Goal: Task Accomplishment & Management: Manage account settings

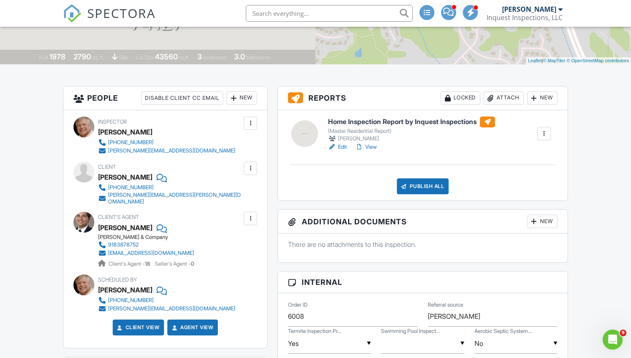
scroll to position [179, 0]
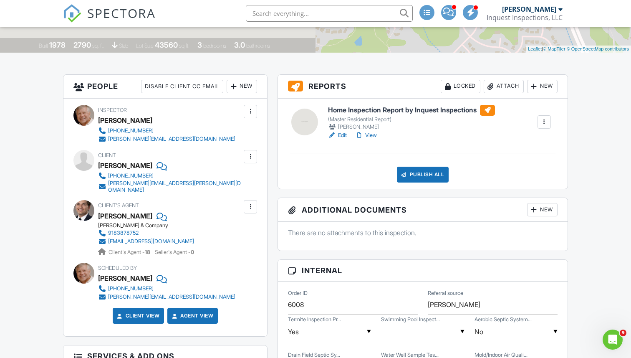
click at [500, 86] on div "Attach" at bounding box center [504, 86] width 40 height 13
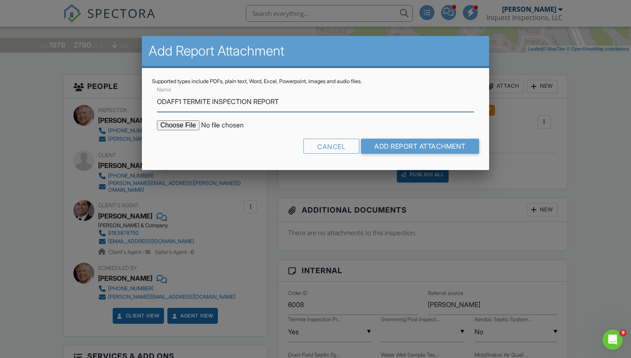
type input "ODAFF1 TERMITE INSPECTION REPORT"
click at [177, 126] on input "file" at bounding box center [228, 125] width 142 height 10
type input "C:\fakepath\Caryn Gerhart ODAFF1 Termite Inspection .pdf"
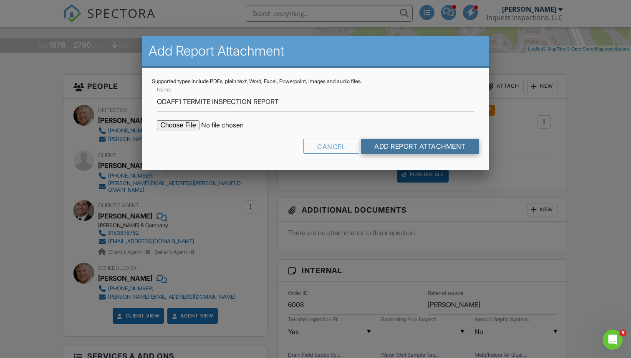
click at [394, 147] on input "Add Report Attachment" at bounding box center [420, 146] width 118 height 15
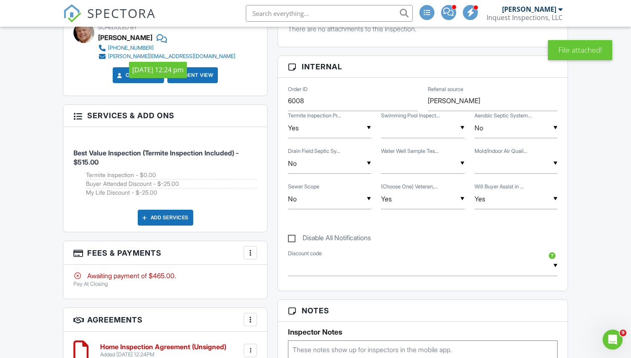
scroll to position [493, 0]
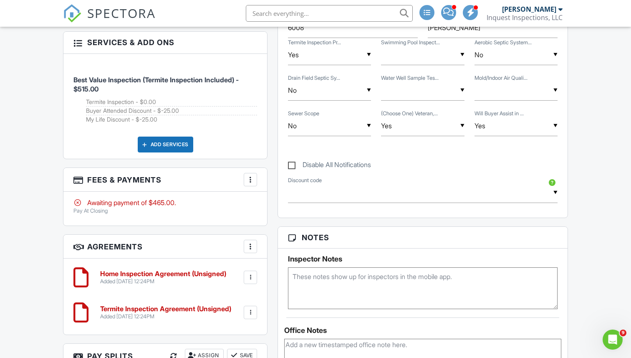
click at [253, 175] on div at bounding box center [250, 179] width 8 height 8
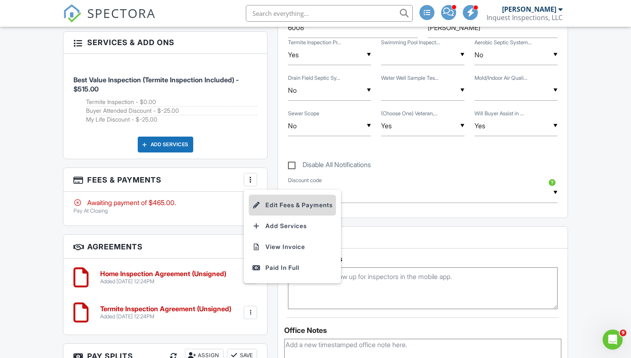
click at [280, 200] on li "Edit Fees & Payments" at bounding box center [292, 205] width 87 height 21
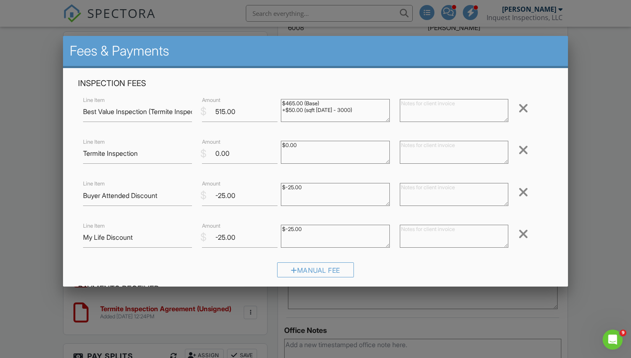
click at [41, 165] on div at bounding box center [315, 181] width 631 height 447
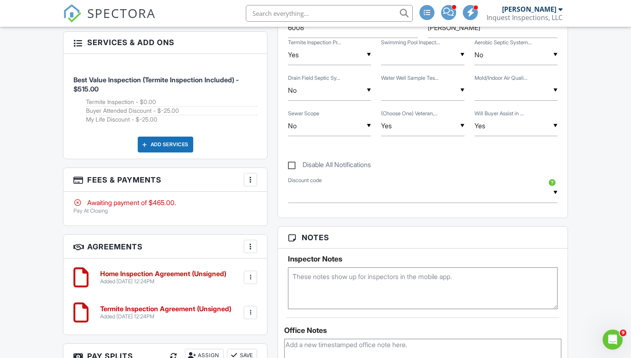
click at [250, 177] on div at bounding box center [250, 179] width 8 height 8
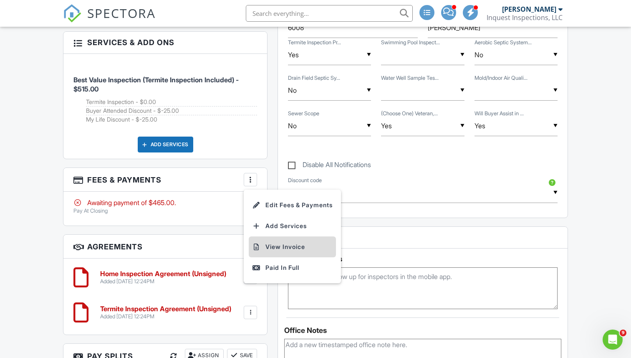
click at [279, 244] on li "View Invoice" at bounding box center [292, 246] width 87 height 21
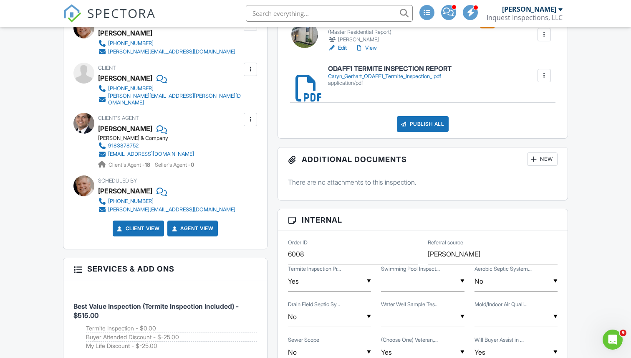
scroll to position [179, 0]
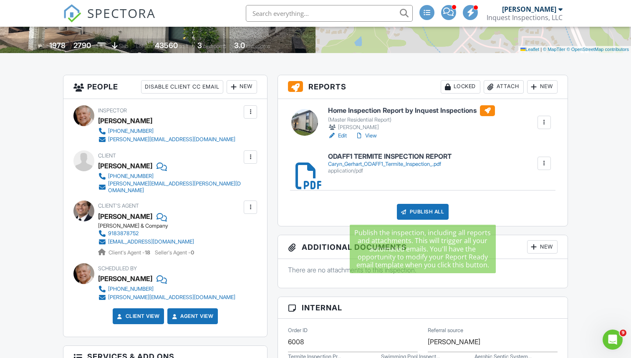
click at [418, 214] on div "Publish All" at bounding box center [423, 212] width 52 height 16
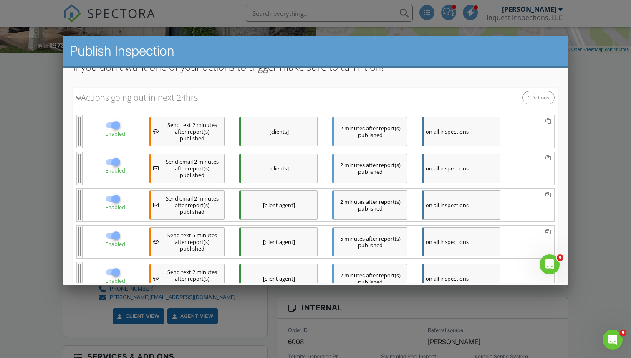
scroll to position [157, 0]
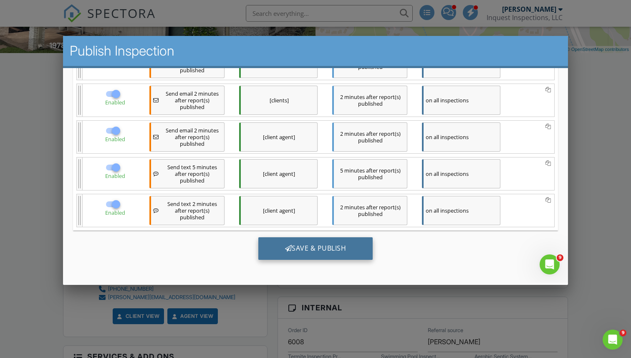
click at [311, 243] on div "Save & Publish" at bounding box center [315, 248] width 115 height 23
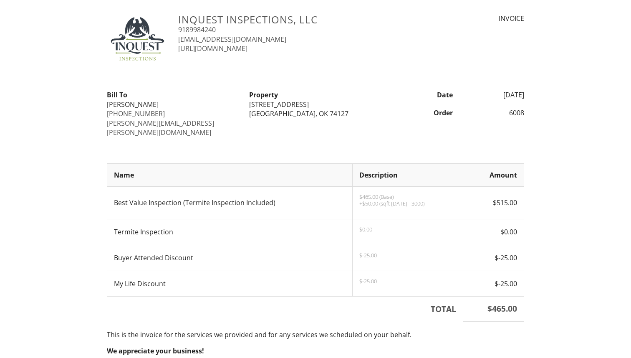
scroll to position [206, 0]
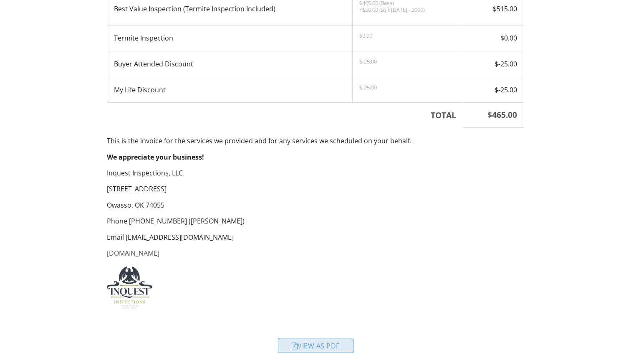
click at [319, 338] on div "View as PDF" at bounding box center [316, 345] width 76 height 15
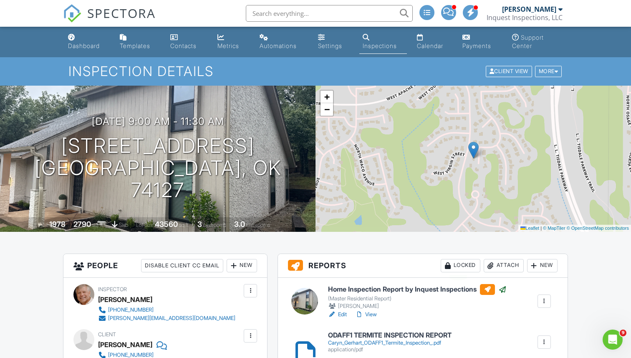
click at [454, 267] on div "Locked" at bounding box center [461, 265] width 40 height 13
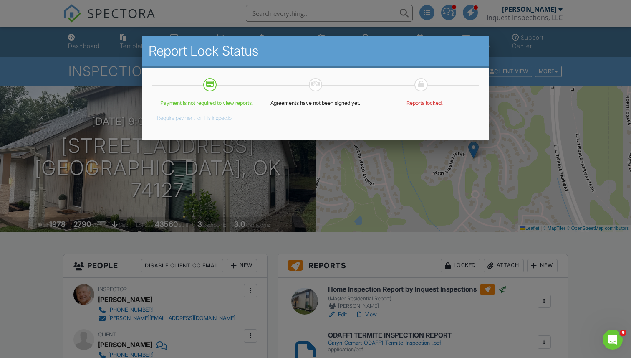
click at [142, 240] on div at bounding box center [315, 181] width 631 height 447
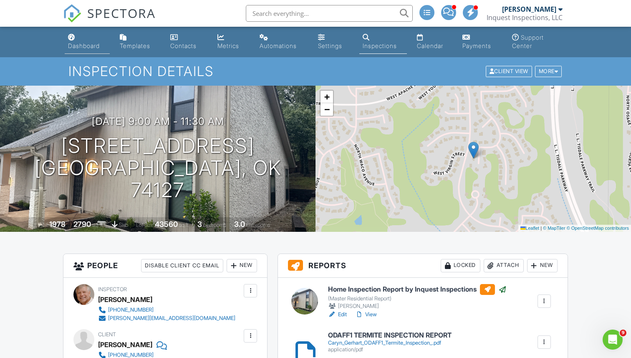
click at [84, 46] on div "Dashboard" at bounding box center [84, 45] width 32 height 7
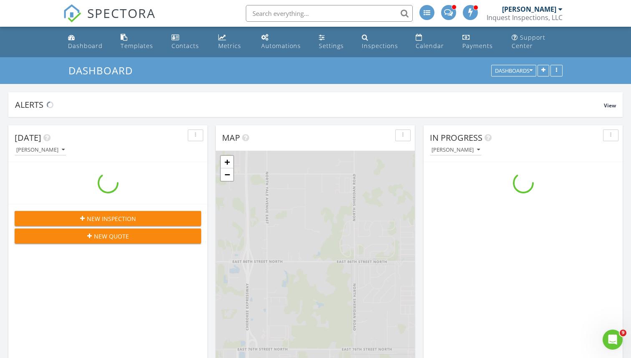
scroll to position [760, 632]
